Goal: Information Seeking & Learning: Learn about a topic

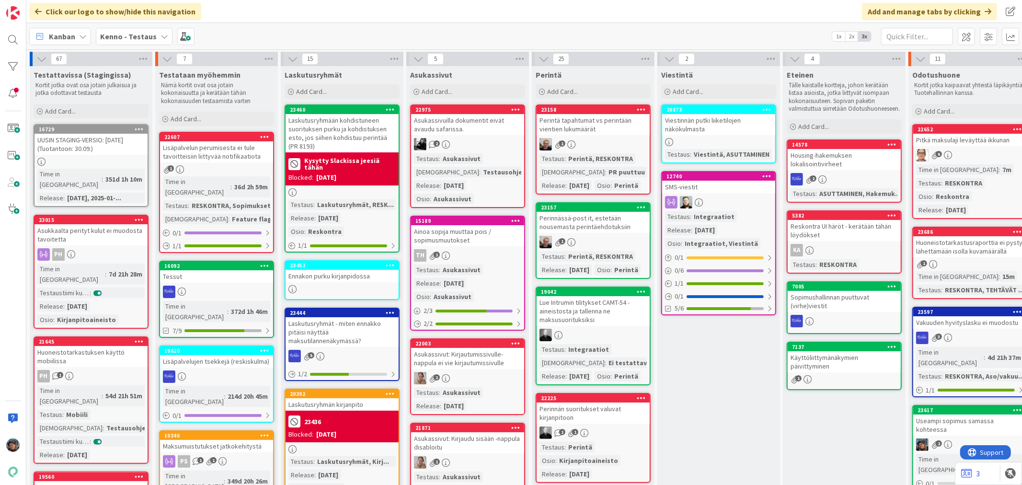
scroll to position [159, 0]
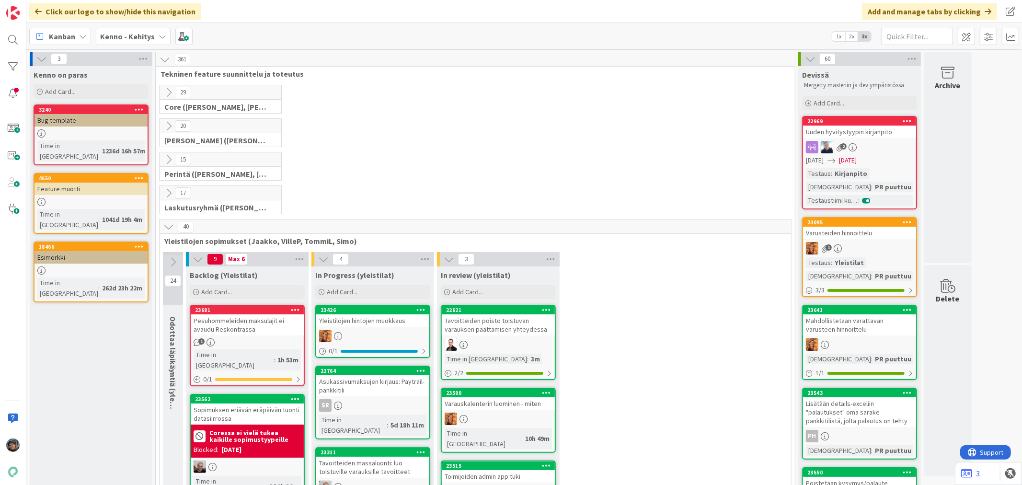
click at [274, 334] on div "Pesuhommeleiden maksulajit ei avaudu Reskontrassa" at bounding box center [247, 324] width 113 height 21
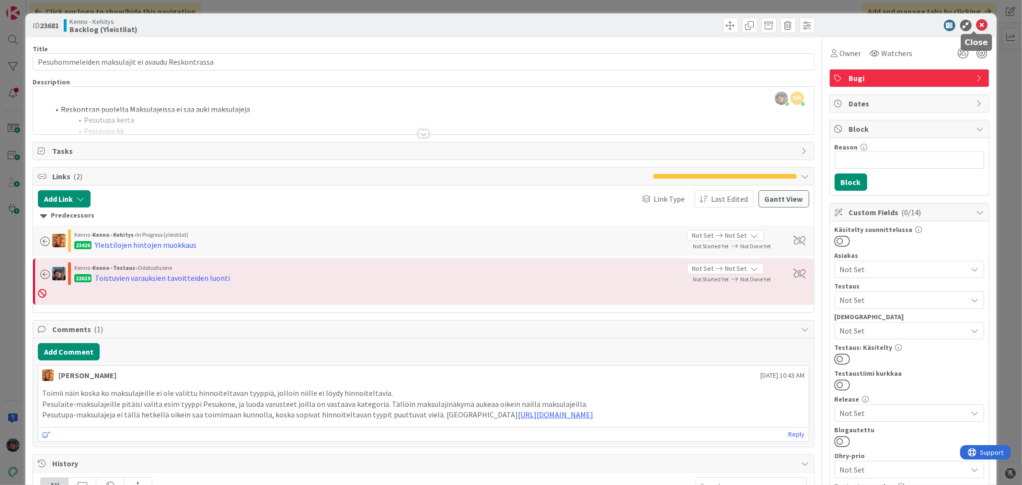
click at [976, 26] on icon at bounding box center [981, 25] width 11 height 11
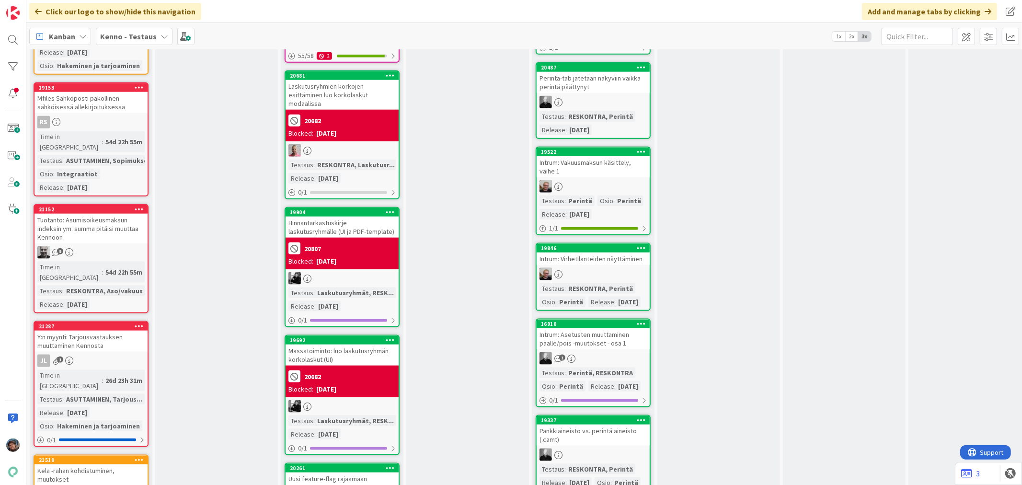
scroll to position [1224, 0]
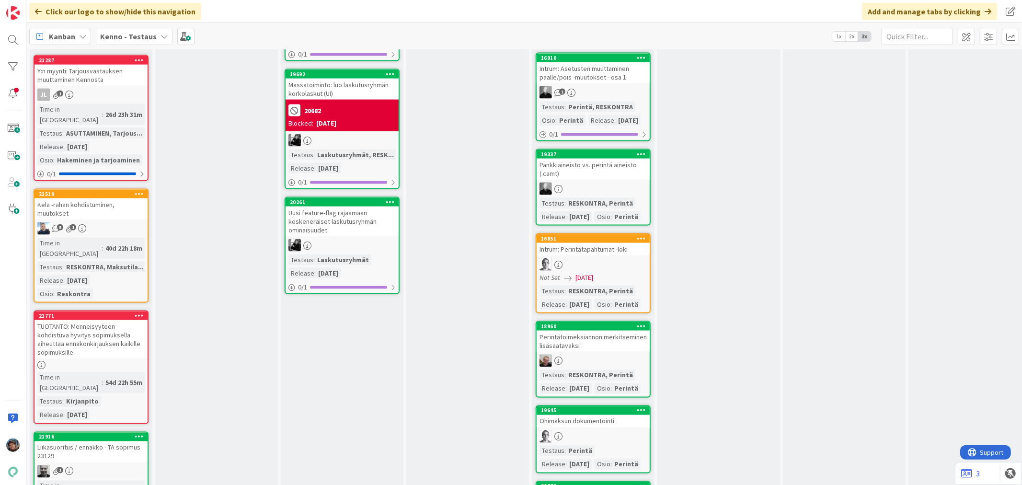
click at [84, 441] on div "Liikasuoritus / ennakko - TA sopimus 23129" at bounding box center [90, 451] width 113 height 21
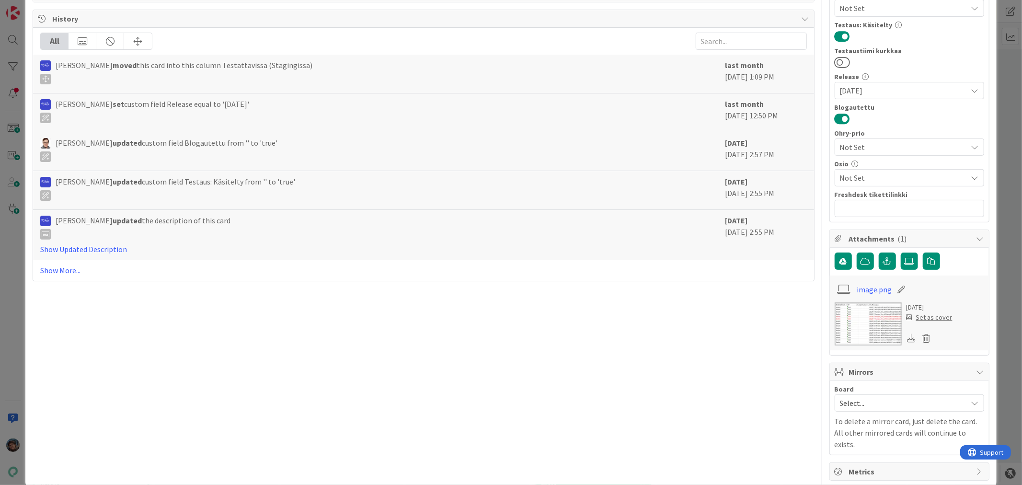
scroll to position [271, 0]
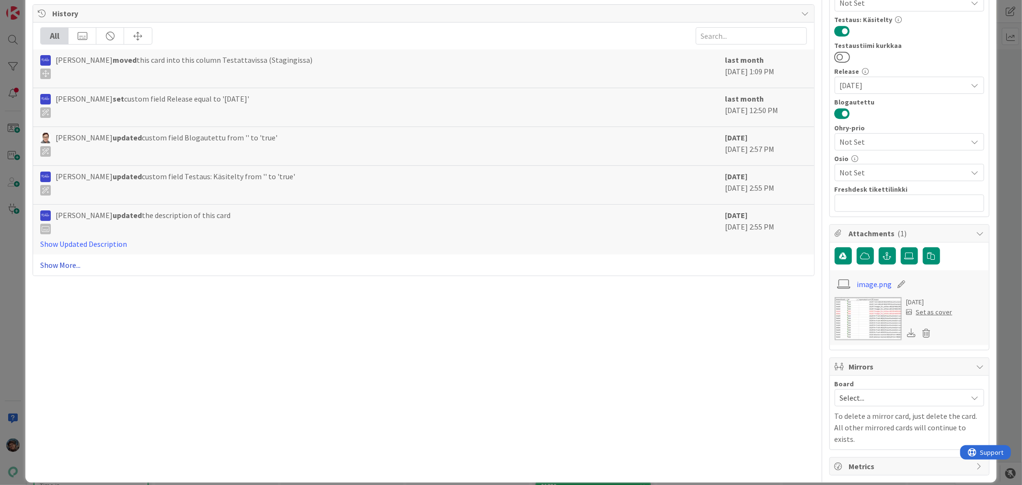
click at [68, 265] on link "Show More..." at bounding box center [423, 264] width 766 height 11
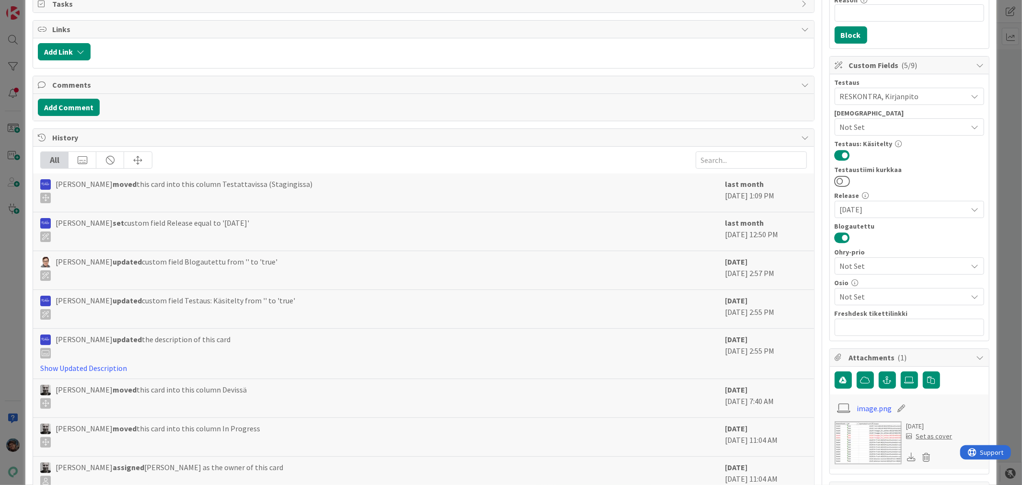
scroll to position [0, 0]
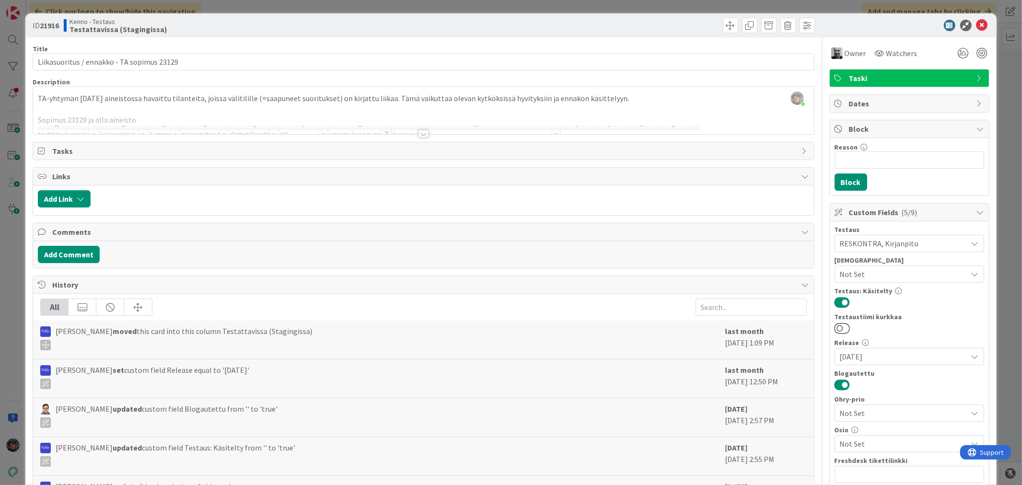
click at [420, 133] on div at bounding box center [423, 134] width 11 height 8
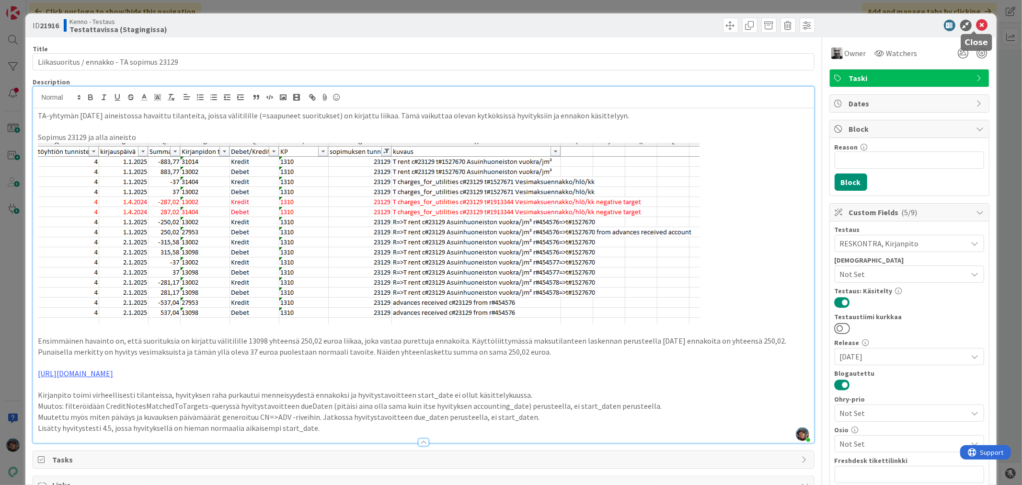
click at [976, 24] on icon at bounding box center [981, 25] width 11 height 11
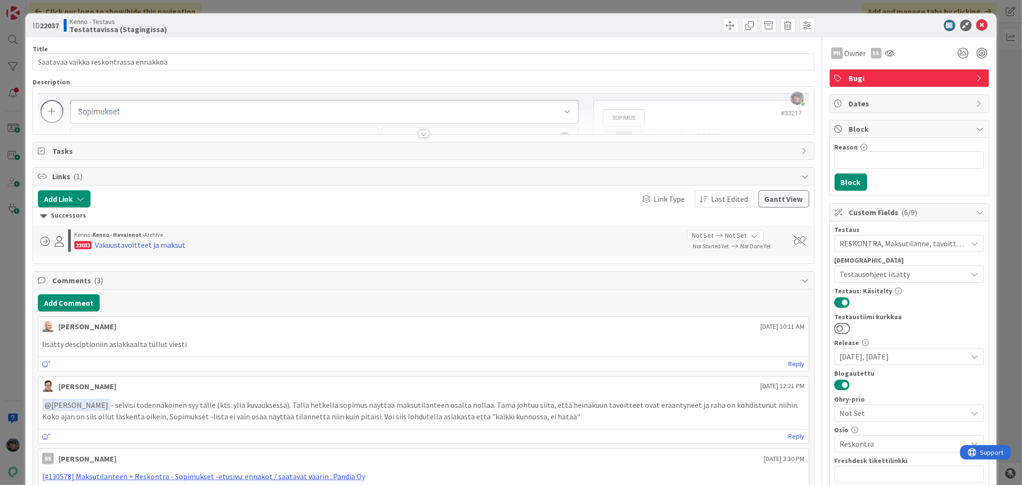
click at [418, 133] on div at bounding box center [423, 134] width 11 height 8
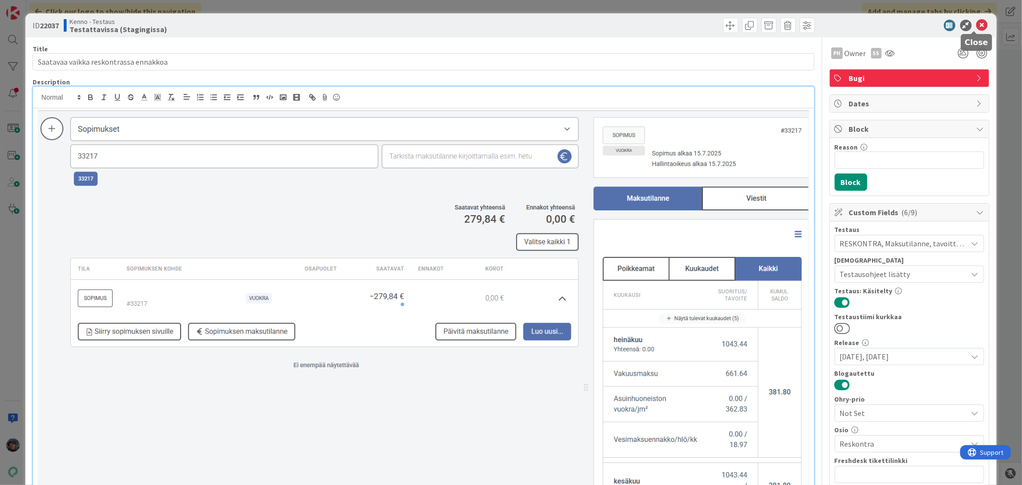
click at [976, 22] on icon at bounding box center [981, 25] width 11 height 11
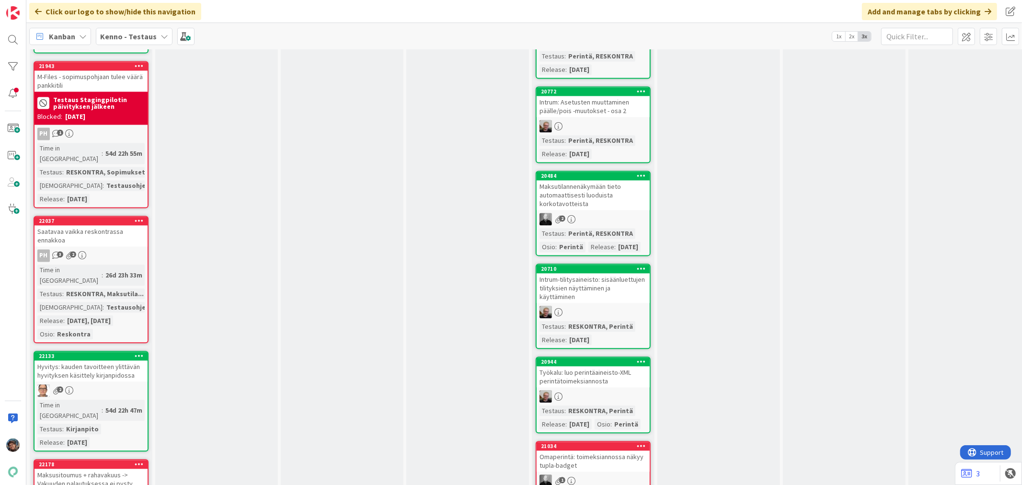
scroll to position [1862, 0]
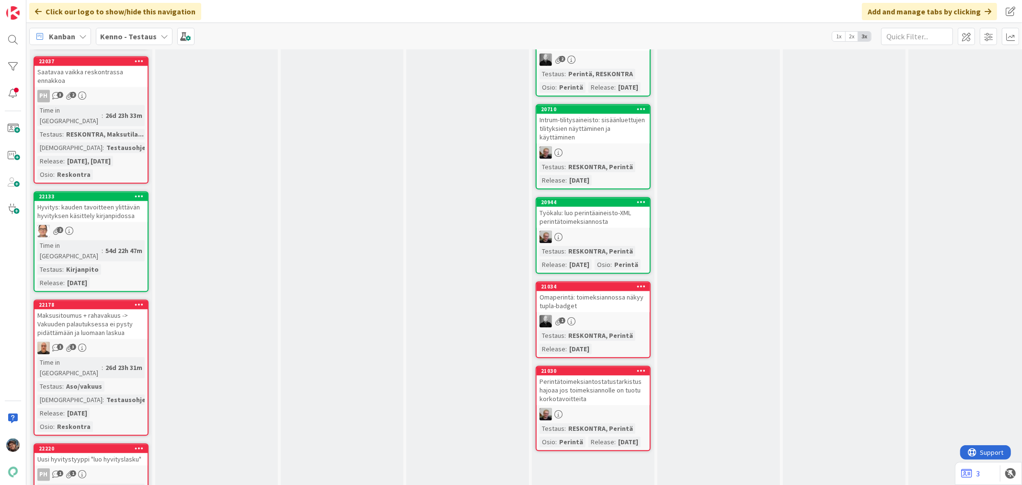
click at [112, 309] on div "Maksusitoumus + rahavakuus -> Vakuuden palautuksessa ei pysty pidättämään ja lu…" at bounding box center [90, 324] width 113 height 30
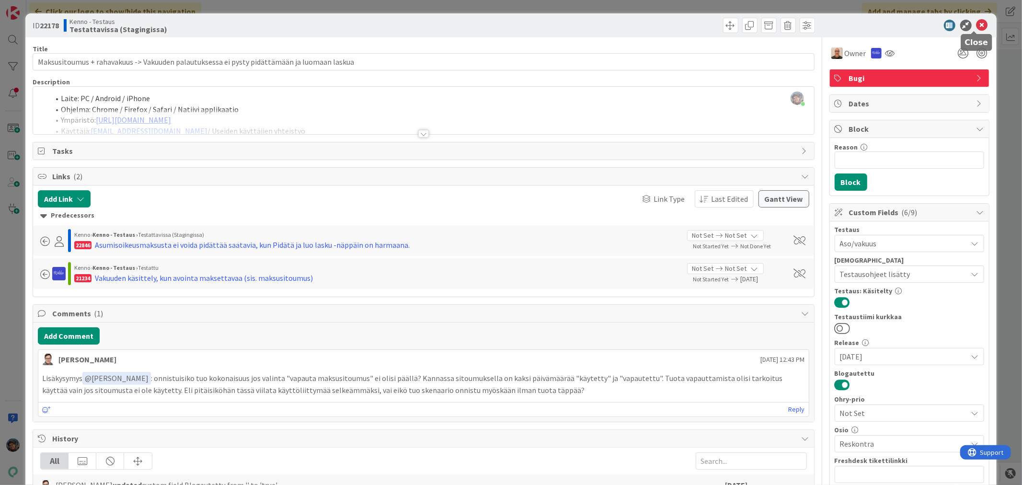
click at [976, 20] on icon at bounding box center [981, 25] width 11 height 11
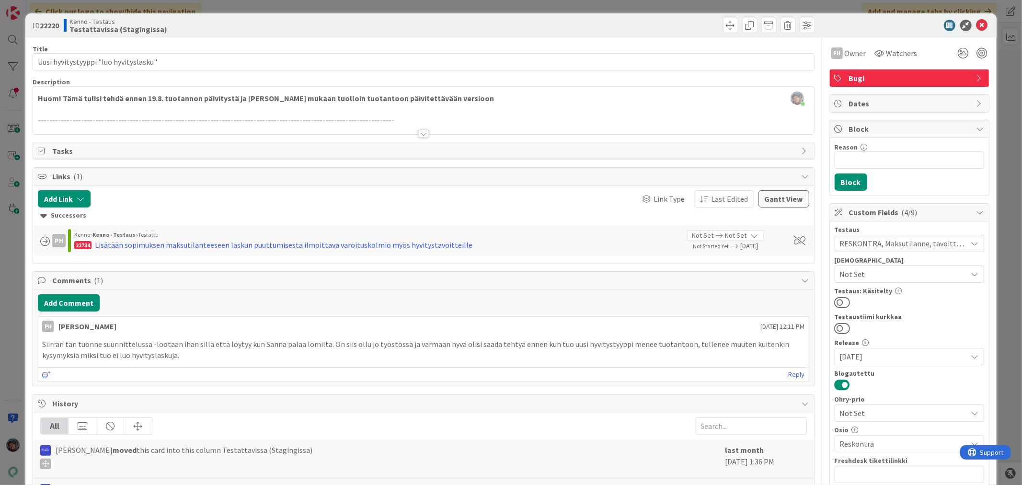
click at [422, 132] on div at bounding box center [423, 134] width 11 height 8
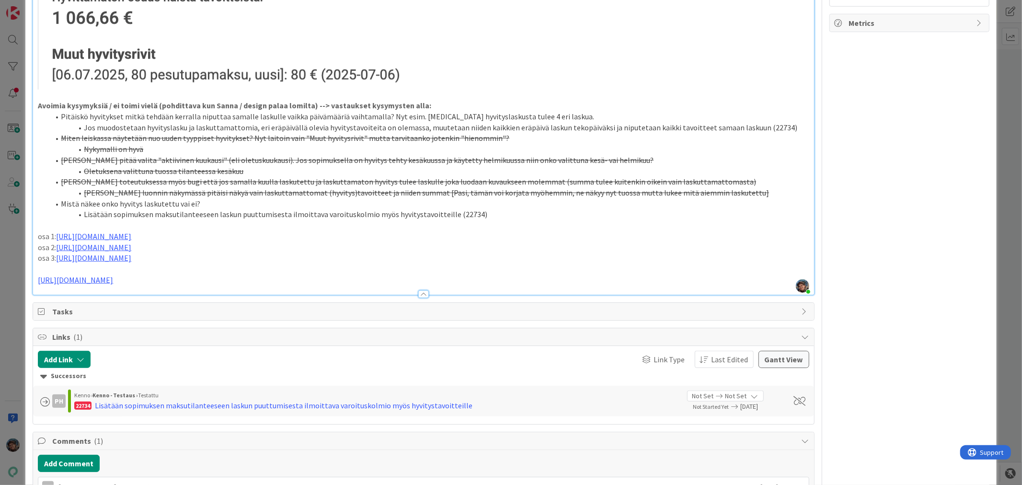
scroll to position [745, 0]
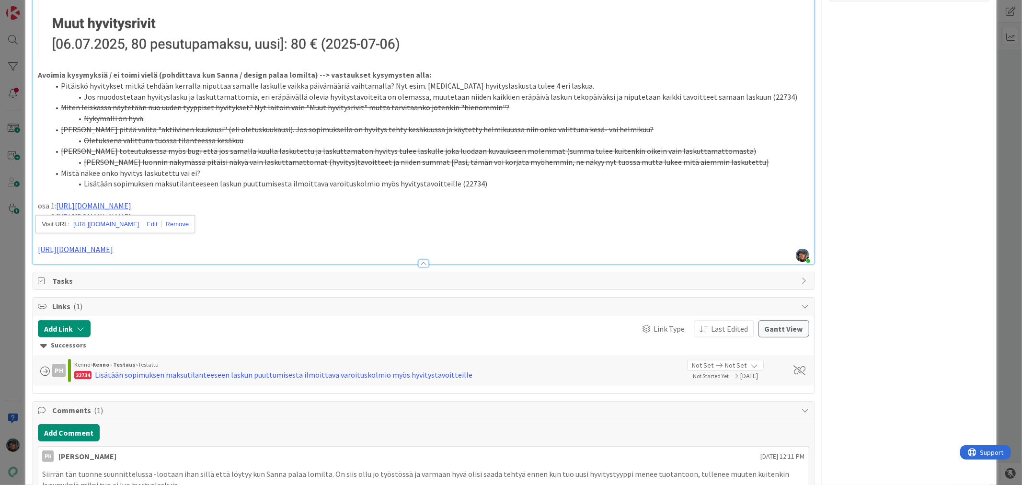
click at [278, 222] on p "osa 3: https://github.com/pandiafi/kenno/pull/8216" at bounding box center [423, 227] width 771 height 11
drag, startPoint x: 340, startPoint y: 219, endPoint x: 261, endPoint y: 224, distance: 79.2
click at [339, 219] on p "osa 2: https://github.com/pandiafi/kenno/pull/7994" at bounding box center [423, 216] width 771 height 11
click at [319, 250] on p "https://pandia-oy.atlassian.net/wiki/spaces/KEN/pages/1196294171/Hyvitystyypit" at bounding box center [423, 249] width 771 height 11
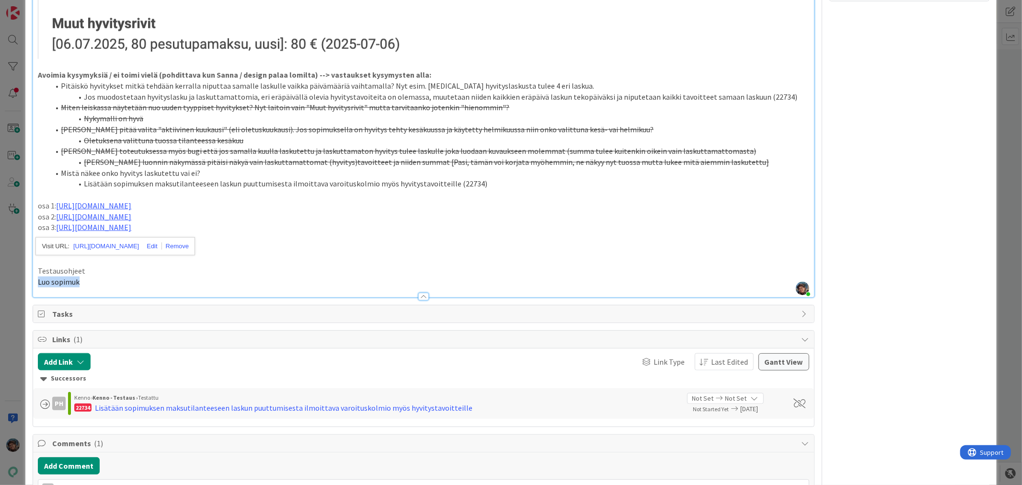
drag, startPoint x: 36, startPoint y: 280, endPoint x: 92, endPoint y: 282, distance: 56.5
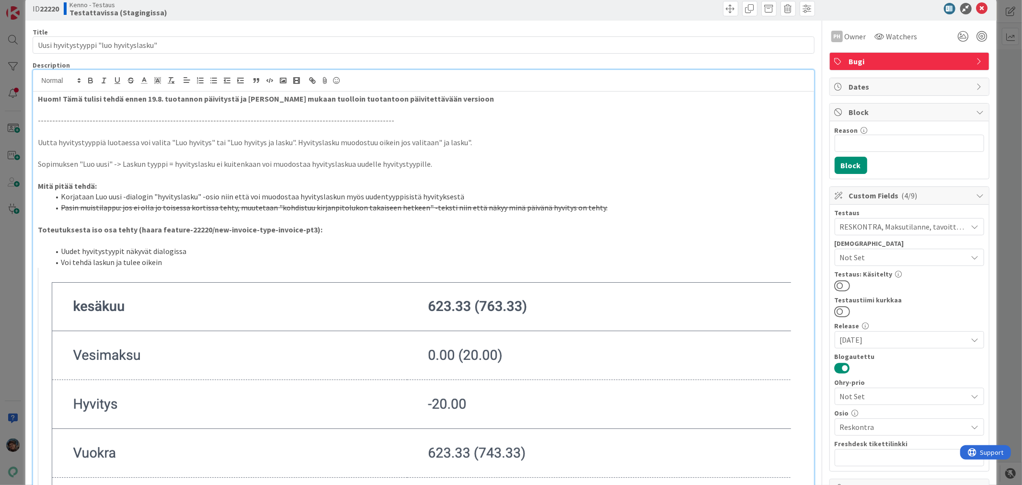
scroll to position [0, 0]
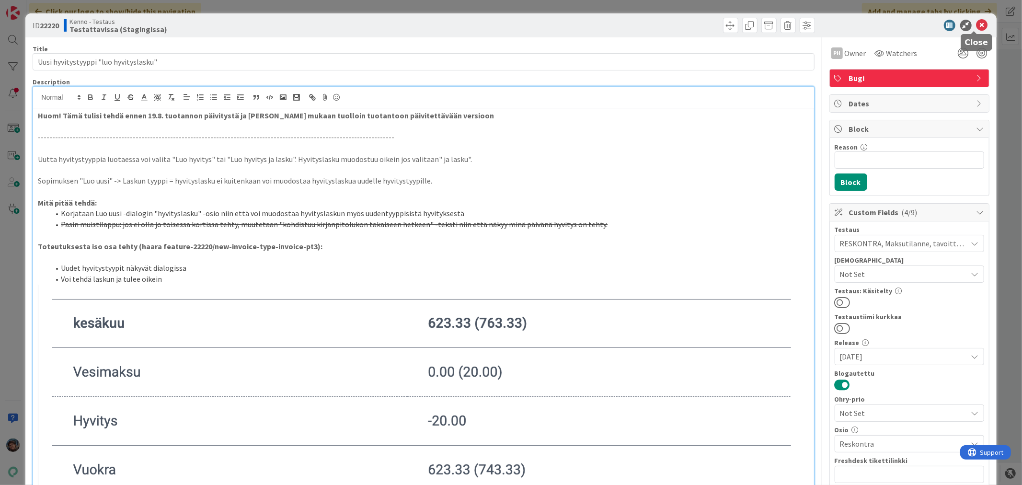
click at [976, 25] on icon at bounding box center [981, 25] width 11 height 11
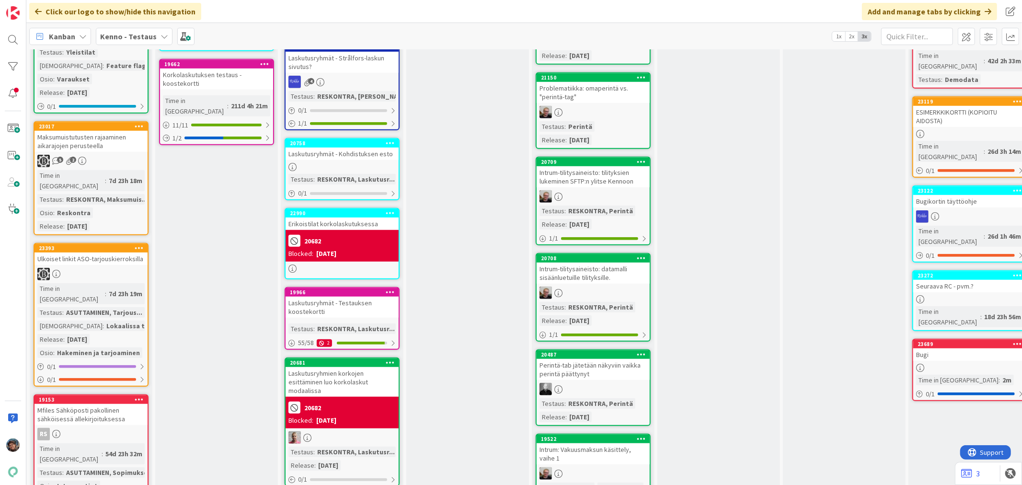
scroll to position [692, 0]
